Goal: Information Seeking & Learning: Learn about a topic

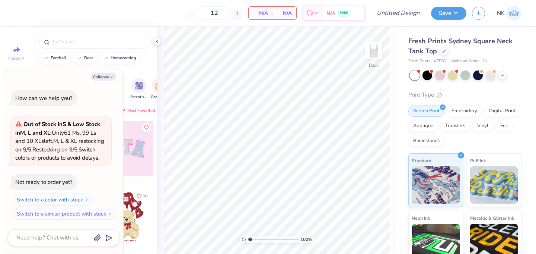
type textarea "x"
click at [39, 39] on div at bounding box center [96, 39] width 124 height 25
click at [111, 75] on icon "button" at bounding box center [111, 77] width 4 height 4
type textarea "x"
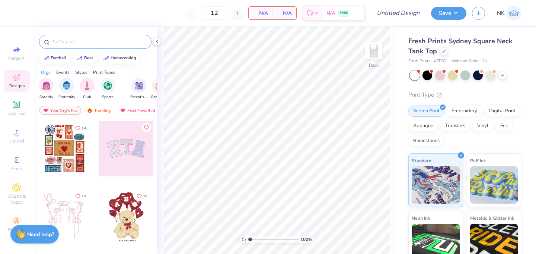
click at [91, 40] on input "text" at bounding box center [98, 41] width 95 height 7
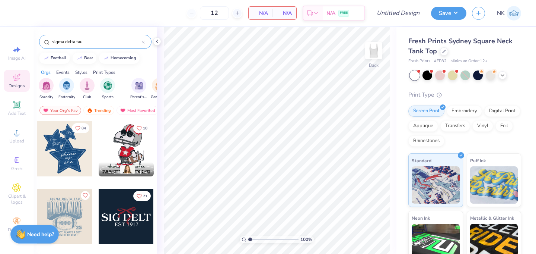
click at [129, 73] on div "Orgs Events Styles Print Types" at bounding box center [96, 70] width 124 height 10
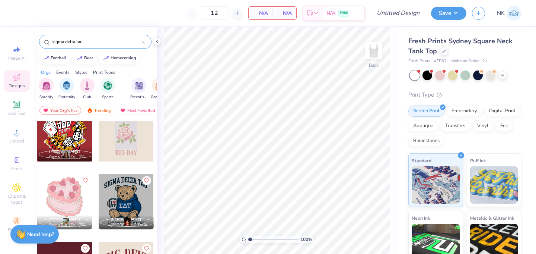
scroll to position [308, 0]
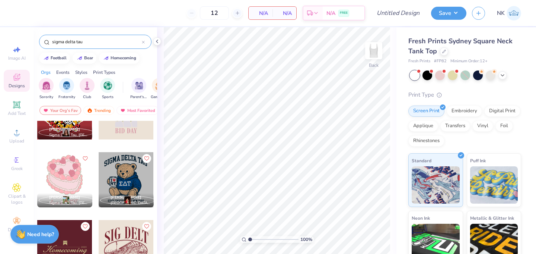
click at [96, 41] on input "sigma delta tau" at bounding box center [96, 41] width 90 height 7
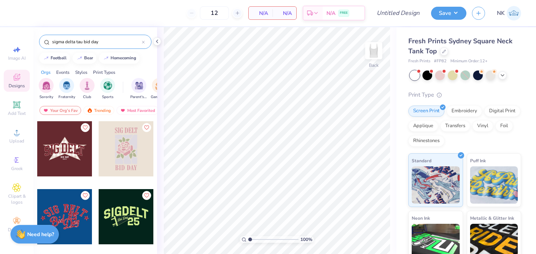
scroll to position [110, 0]
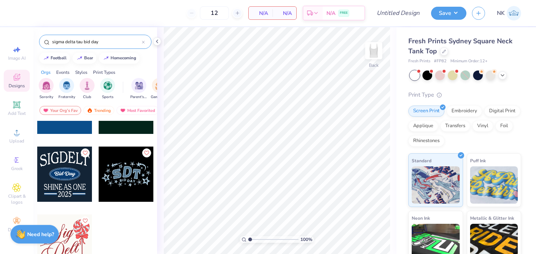
drag, startPoint x: 85, startPoint y: 40, endPoint x: 117, endPoint y: 46, distance: 33.2
click at [117, 46] on div "sigma delta tau bid day" at bounding box center [95, 42] width 112 height 14
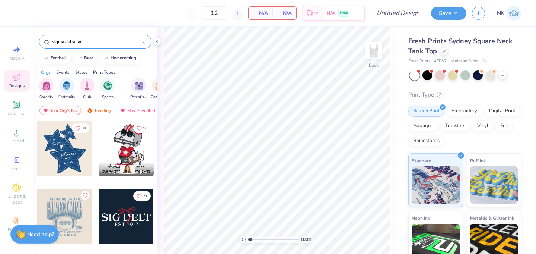
click at [110, 100] on div "Sorority Fraternity Club Sports Parent's Weekend Game Day Rush & Bid PR & Gener…" at bounding box center [96, 90] width 124 height 28
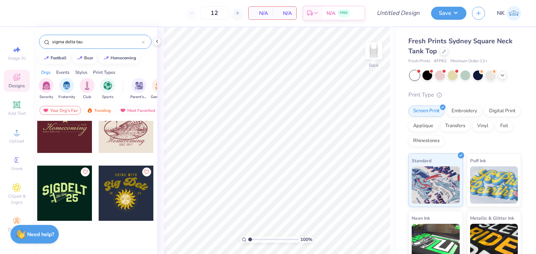
scroll to position [499, 0]
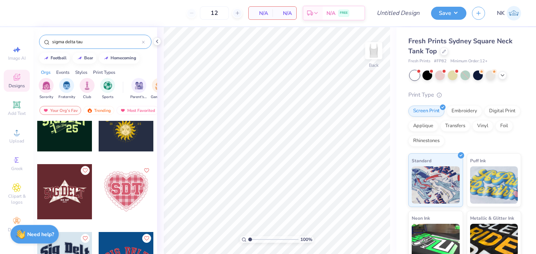
click at [97, 41] on input "sigma delta tau" at bounding box center [96, 41] width 90 height 7
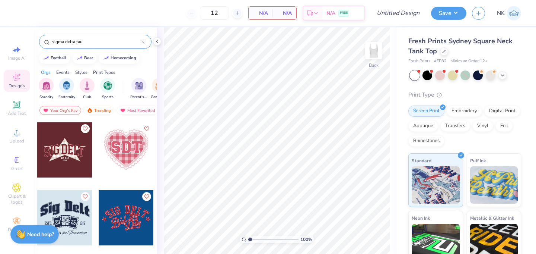
scroll to position [540, 0]
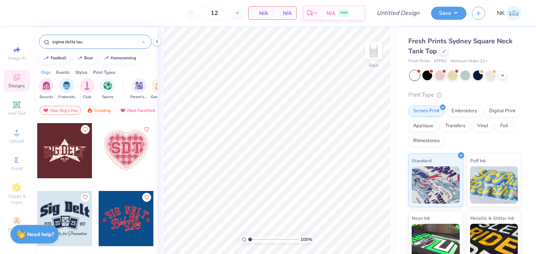
click at [123, 169] on div "[PERSON_NAME] Sigma Delta Tau, [GEOGRAPHIC_DATA][US_STATE]" at bounding box center [96, 201] width 124 height 161
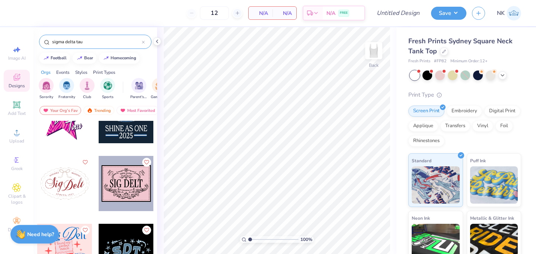
click at [100, 38] on input "sigma delta tau" at bounding box center [96, 41] width 90 height 7
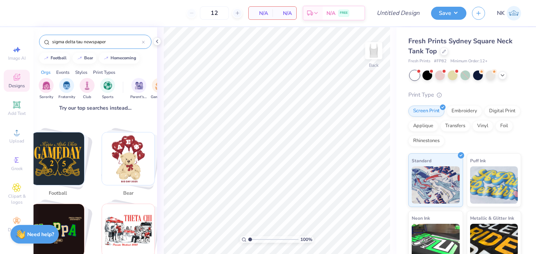
scroll to position [111, 0]
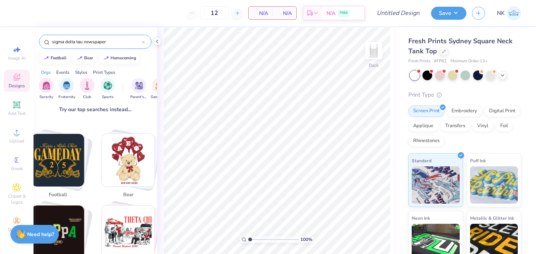
click at [111, 40] on input "sigma delta tau newspaper" at bounding box center [96, 41] width 90 height 7
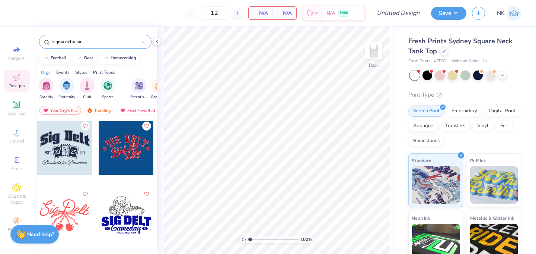
scroll to position [612, 0]
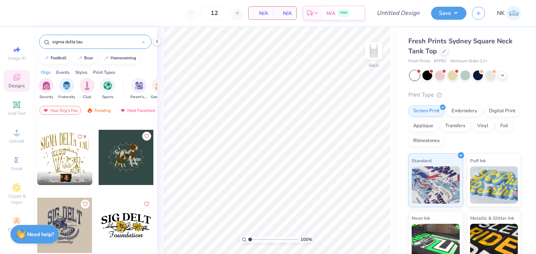
click at [90, 43] on input "sigma delta tau" at bounding box center [96, 41] width 90 height 7
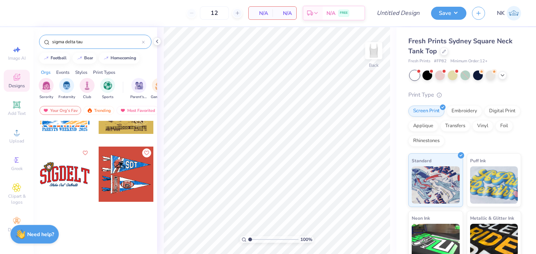
scroll to position [924, 0]
click at [90, 43] on input "sigma delta tau" at bounding box center [96, 41] width 90 height 7
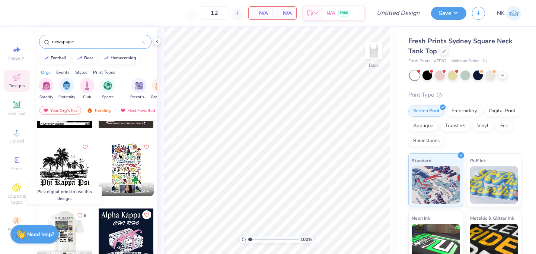
scroll to position [0, 0]
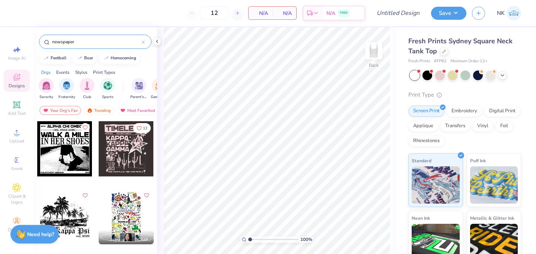
click at [70, 43] on input "newspaper" at bounding box center [96, 41] width 90 height 7
type input "ny times"
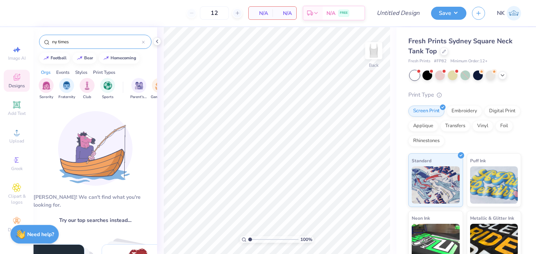
click at [51, 42] on div "ny times" at bounding box center [95, 42] width 112 height 14
click at [54, 42] on input "ny times" at bounding box center [96, 41] width 90 height 7
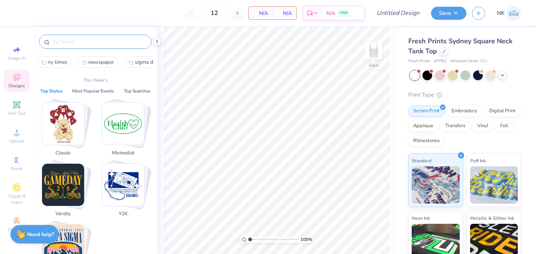
click at [72, 33] on div at bounding box center [96, 39] width 124 height 25
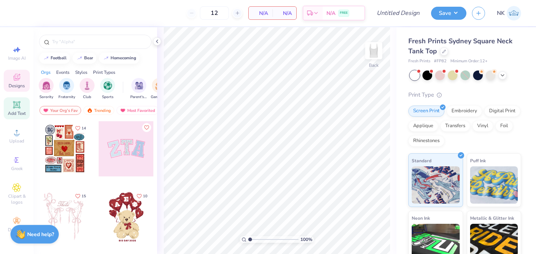
click at [14, 102] on icon at bounding box center [16, 104] width 7 height 7
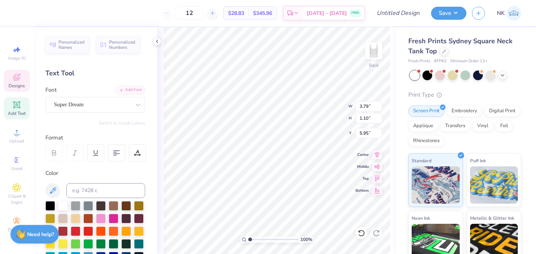
click at [18, 81] on icon at bounding box center [16, 77] width 9 height 9
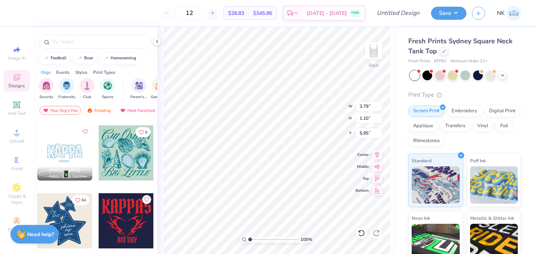
scroll to position [1276, 0]
